Goal: Task Accomplishment & Management: Manage account settings

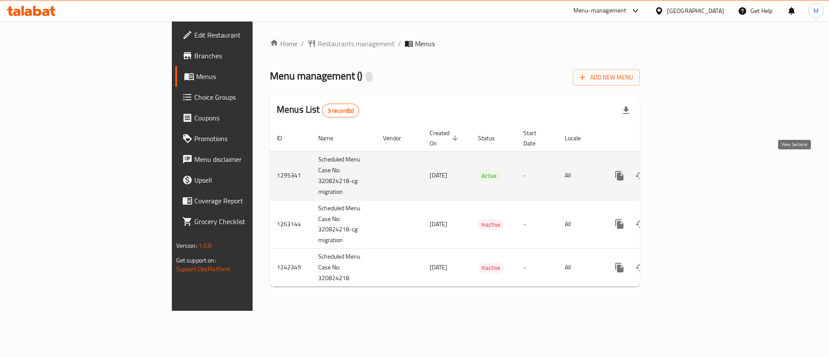
click at [692, 166] on link "enhanced table" at bounding box center [681, 175] width 21 height 21
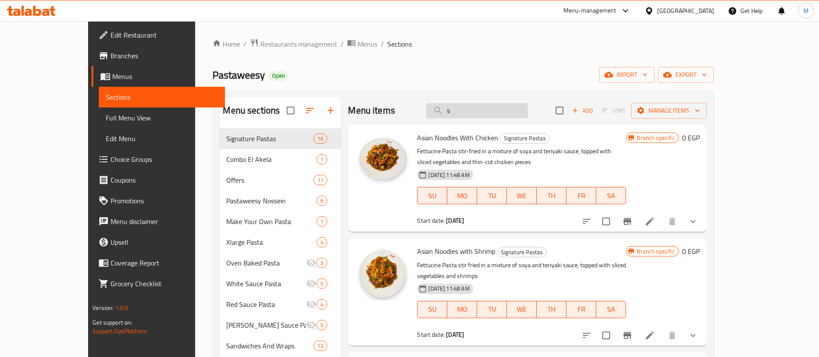
click at [528, 109] on input "s" at bounding box center [477, 110] width 102 height 15
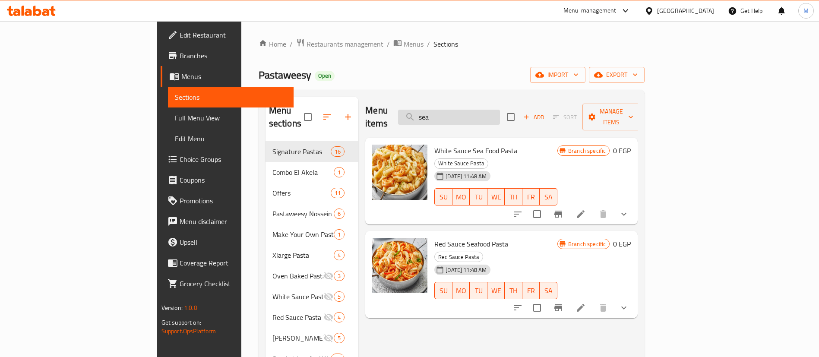
click at [500, 110] on input "sea" at bounding box center [449, 117] width 102 height 15
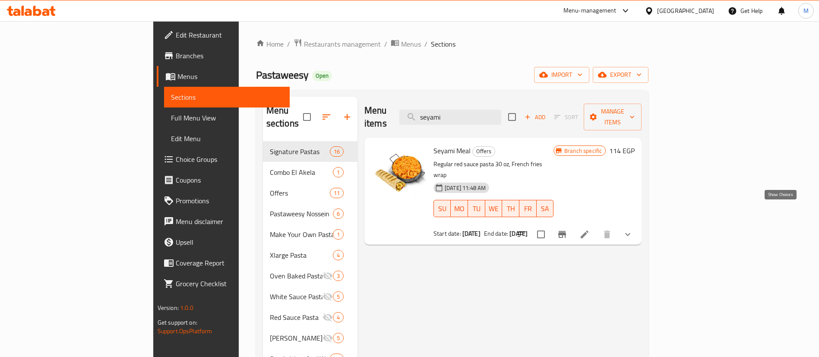
type input "seyami"
click at [633, 229] on icon "show more" at bounding box center [627, 234] width 10 height 10
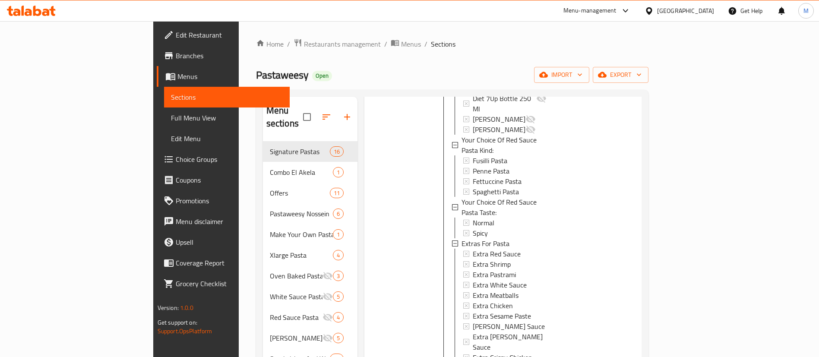
scroll to position [1, 0]
drag, startPoint x: 479, startPoint y: 186, endPoint x: 423, endPoint y: 189, distance: 55.7
click at [461, 237] on div "Extras For Pasta" at bounding box center [503, 242] width 85 height 10
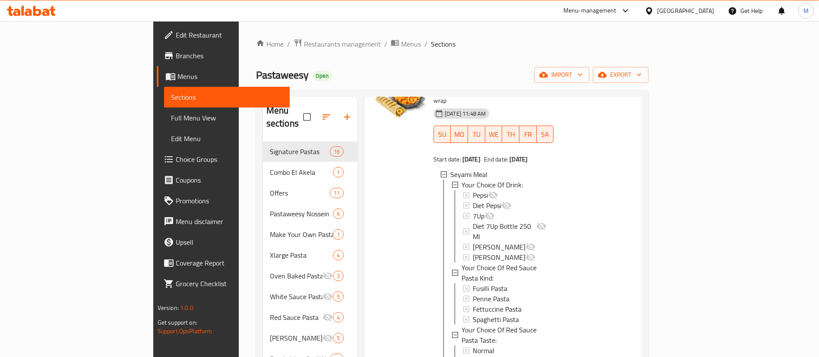
scroll to position [9, 0]
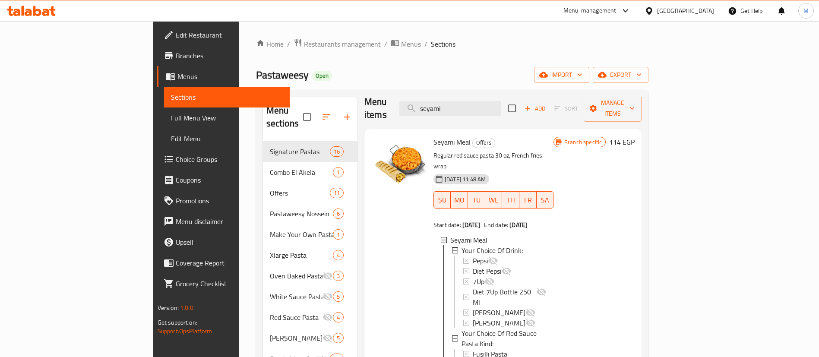
copy span "Extras For Pasta"
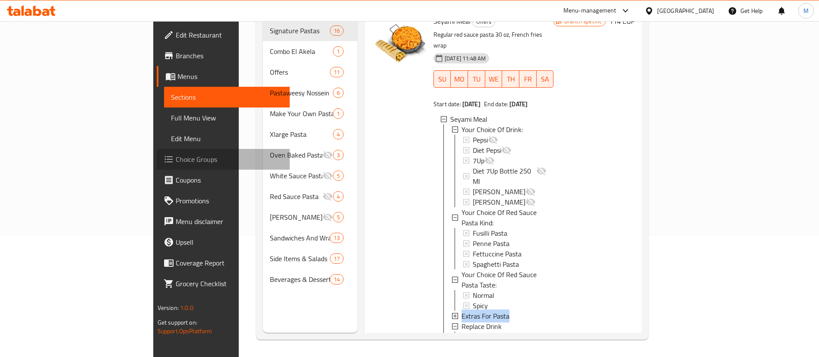
click at [176, 161] on span "Choice Groups" at bounding box center [229, 159] width 107 height 10
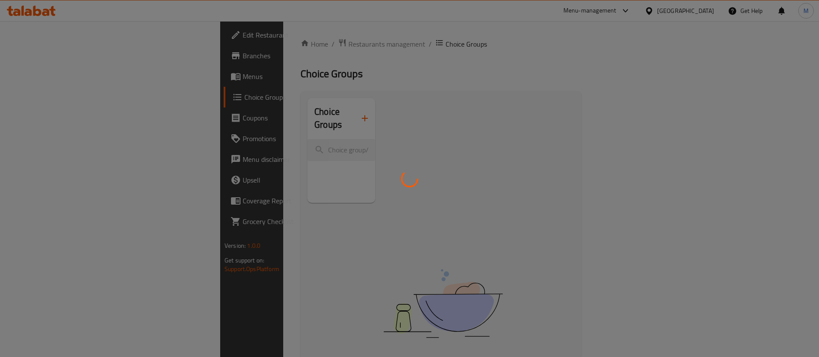
click at [261, 135] on div at bounding box center [409, 178] width 819 height 357
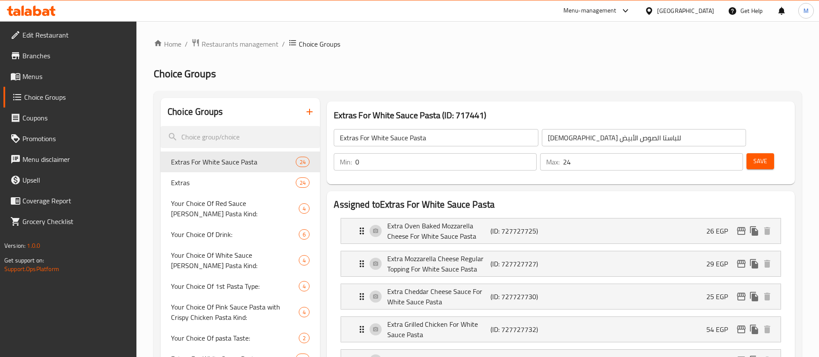
click at [261, 135] on input "search" at bounding box center [240, 137] width 159 height 22
paste input "Extras For Pasta"
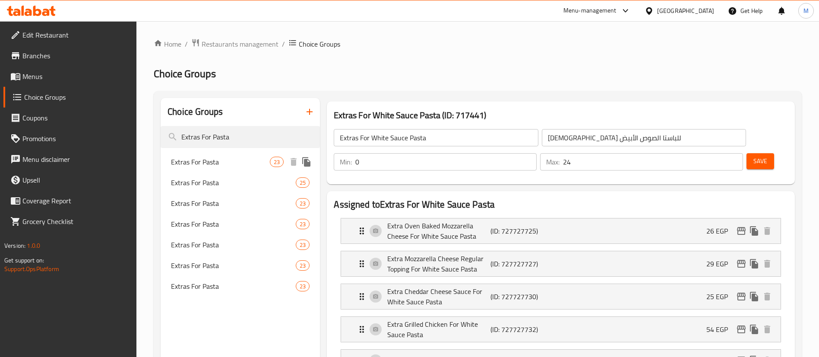
type input "Extras For Pasta"
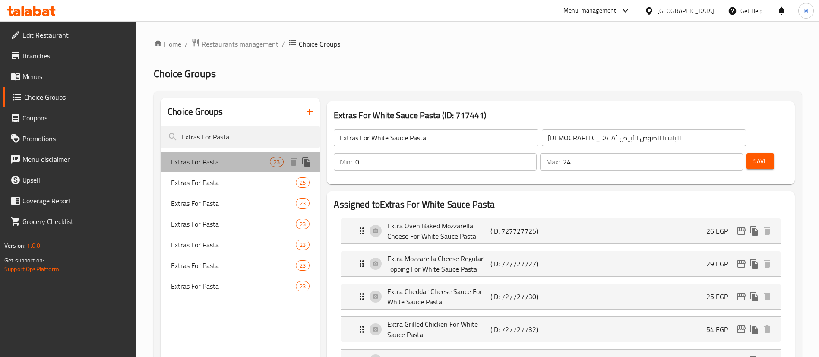
click at [250, 168] on div "Extras For Pasta 23" at bounding box center [240, 161] width 159 height 21
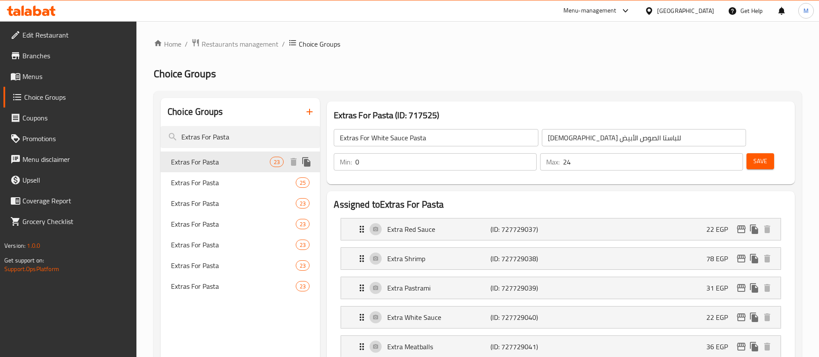
type input "Extras For Pasta"
type input "[DEMOGRAPHIC_DATA] للباستا"
type input "23"
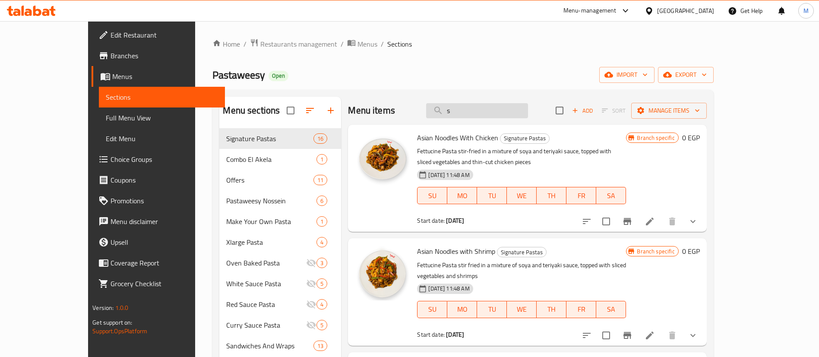
click at [515, 112] on input "s" at bounding box center [477, 110] width 102 height 15
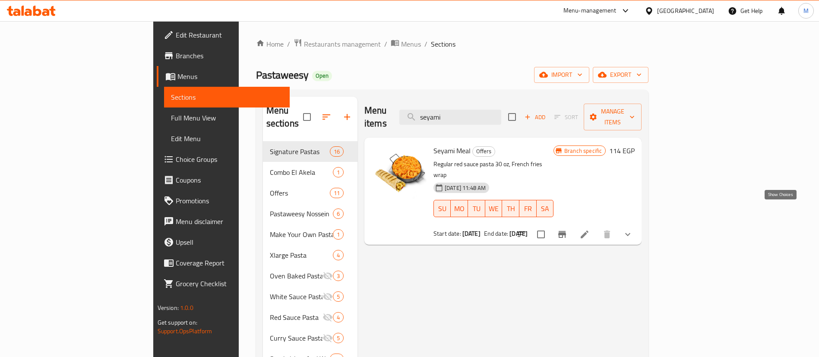
type input "seyami"
click at [633, 229] on icon "show more" at bounding box center [627, 234] width 10 height 10
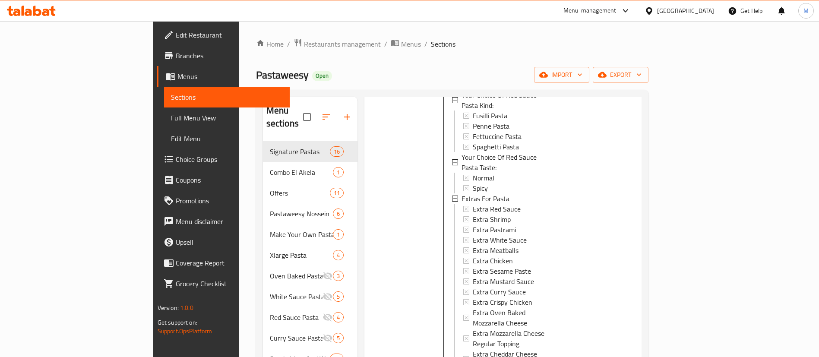
scroll to position [121, 0]
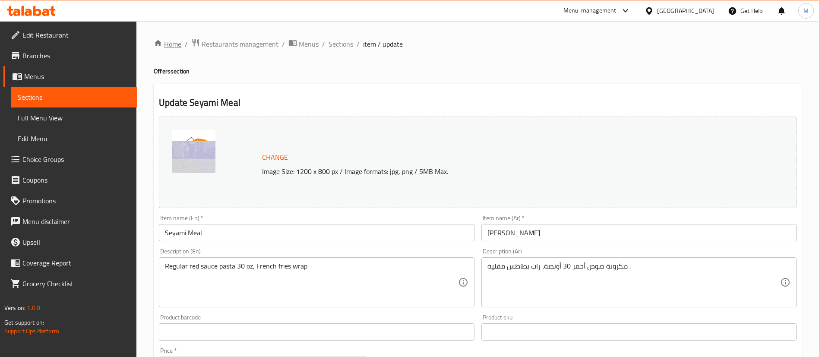
click at [175, 44] on link "Home" at bounding box center [168, 44] width 28 height 10
